Goal: Find specific page/section: Find specific page/section

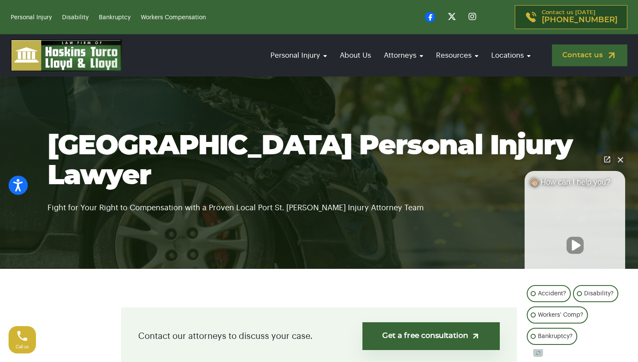
click at [585, 56] on link "Contact us" at bounding box center [589, 55] width 75 height 22
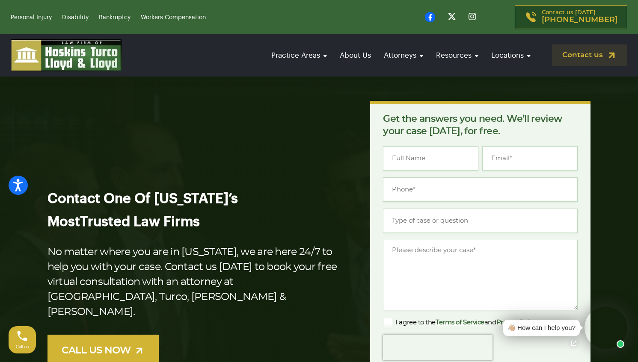
drag, startPoint x: 516, startPoint y: 79, endPoint x: 510, endPoint y: 79, distance: 5.6
click at [515, 79] on section "Contact One Of [US_STATE]’s Most Trusted Law Firms No matter where you are in […" at bounding box center [319, 286] width 638 height 448
click at [79, 19] on link "Disability" at bounding box center [75, 18] width 27 height 6
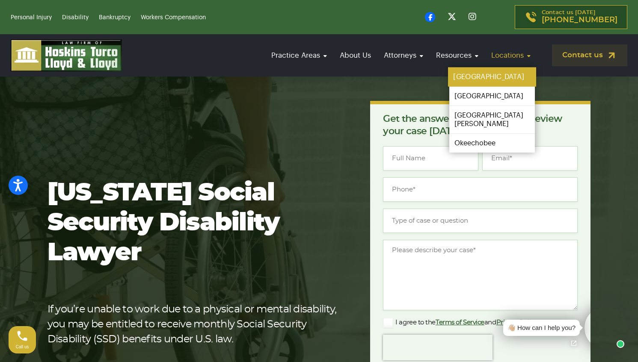
click at [479, 75] on link "[GEOGRAPHIC_DATA]" at bounding box center [492, 77] width 88 height 19
